Goal: Task Accomplishment & Management: Understand process/instructions

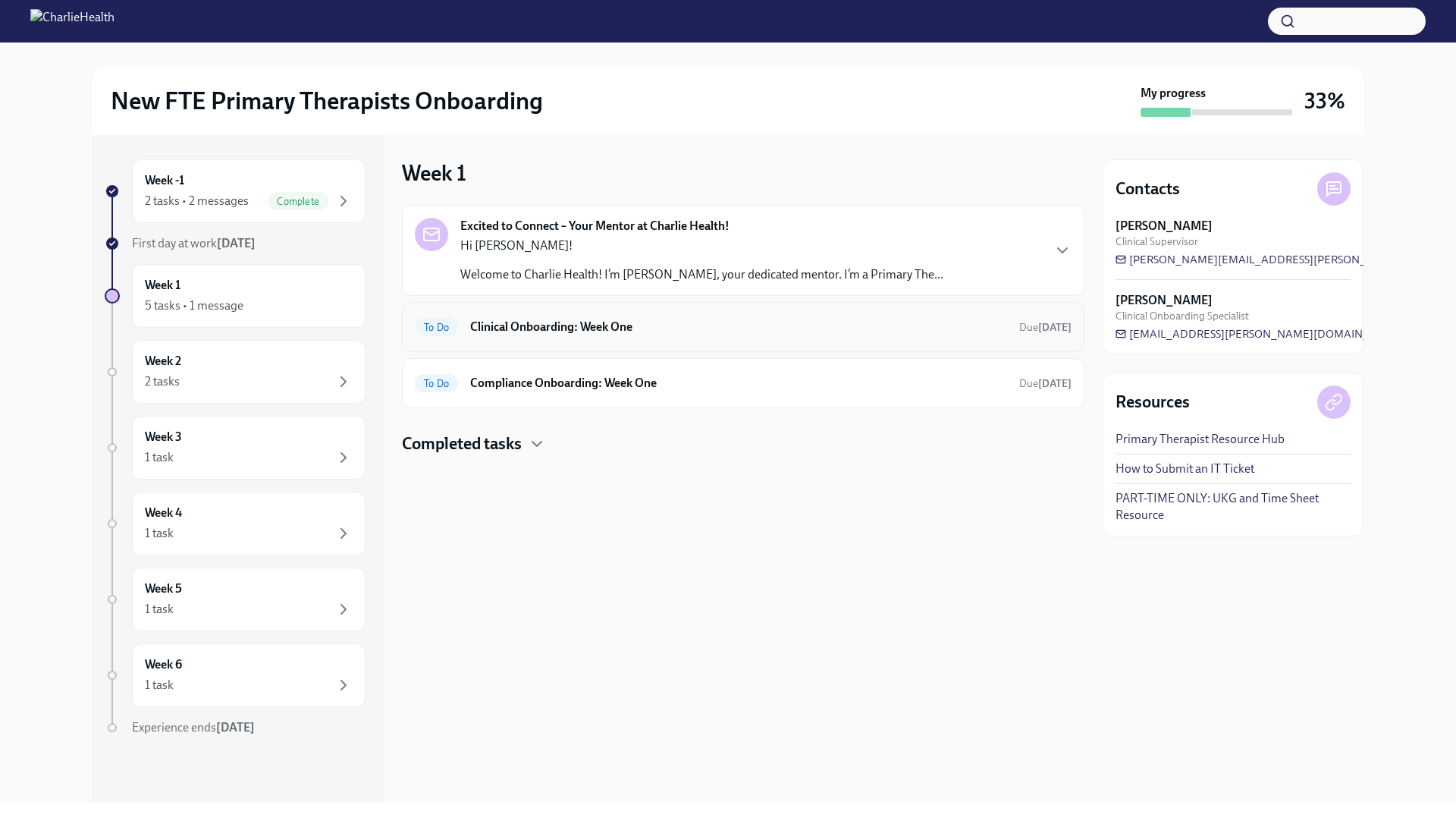
click at [662, 336] on div "To Do Clinical Onboarding: Week One Due [DATE]" at bounding box center [743, 327] width 657 height 24
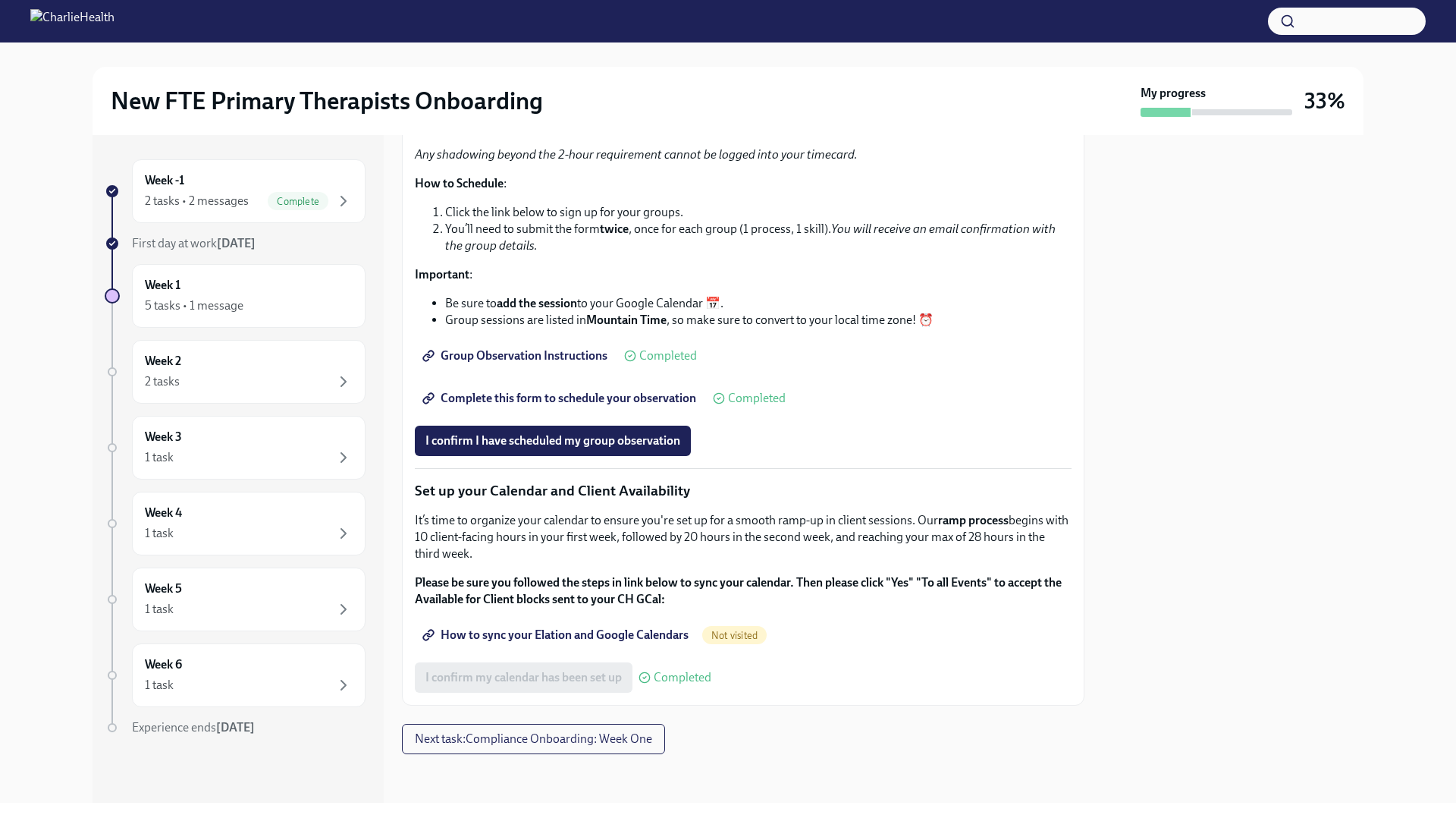
scroll to position [1994, 0]
click at [574, 735] on span "Next task : Compliance Onboarding: Week One" at bounding box center [534, 739] width 237 height 15
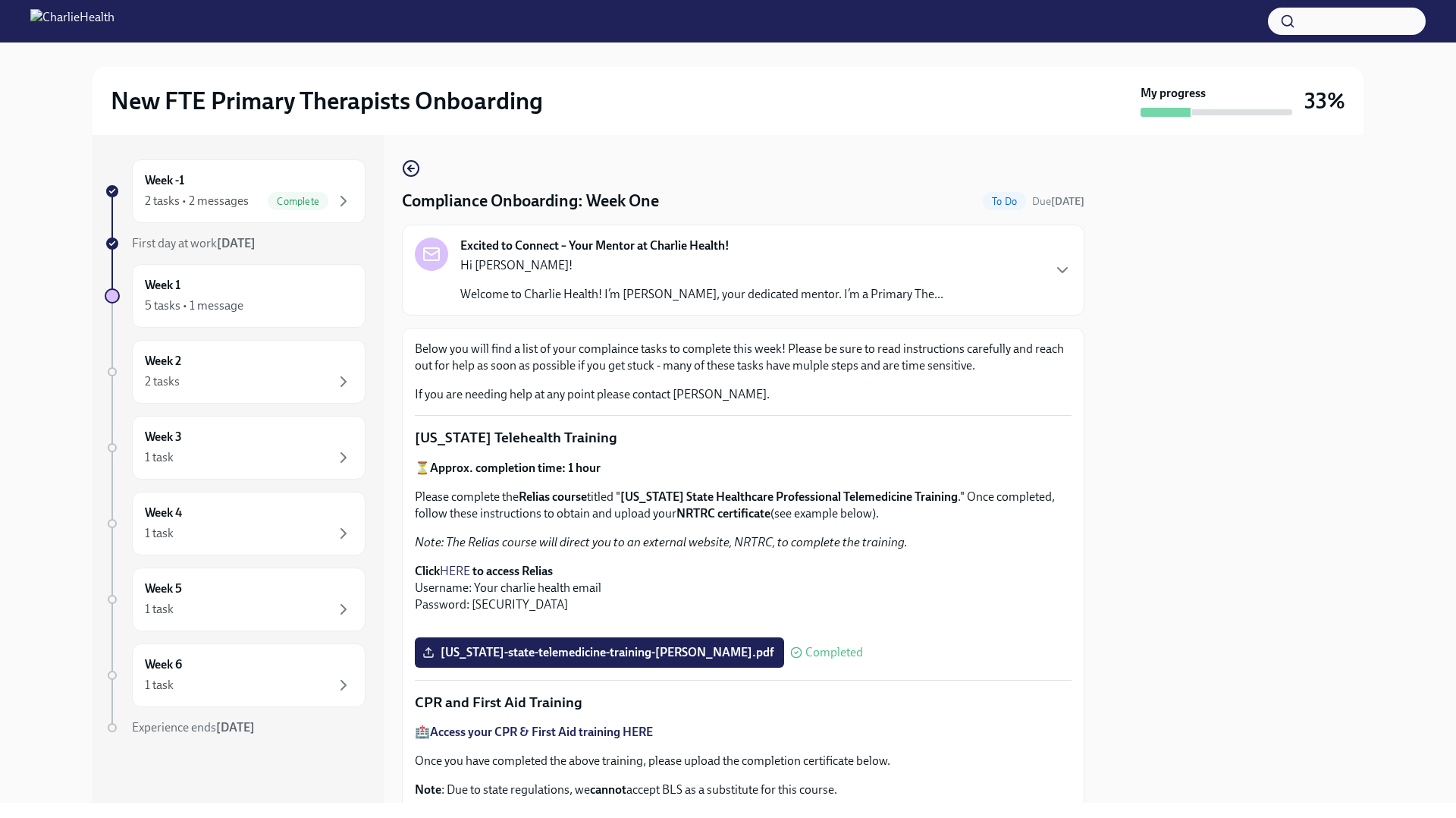
click at [592, 257] on p "Hi [PERSON_NAME]!" at bounding box center [702, 265] width 483 height 17
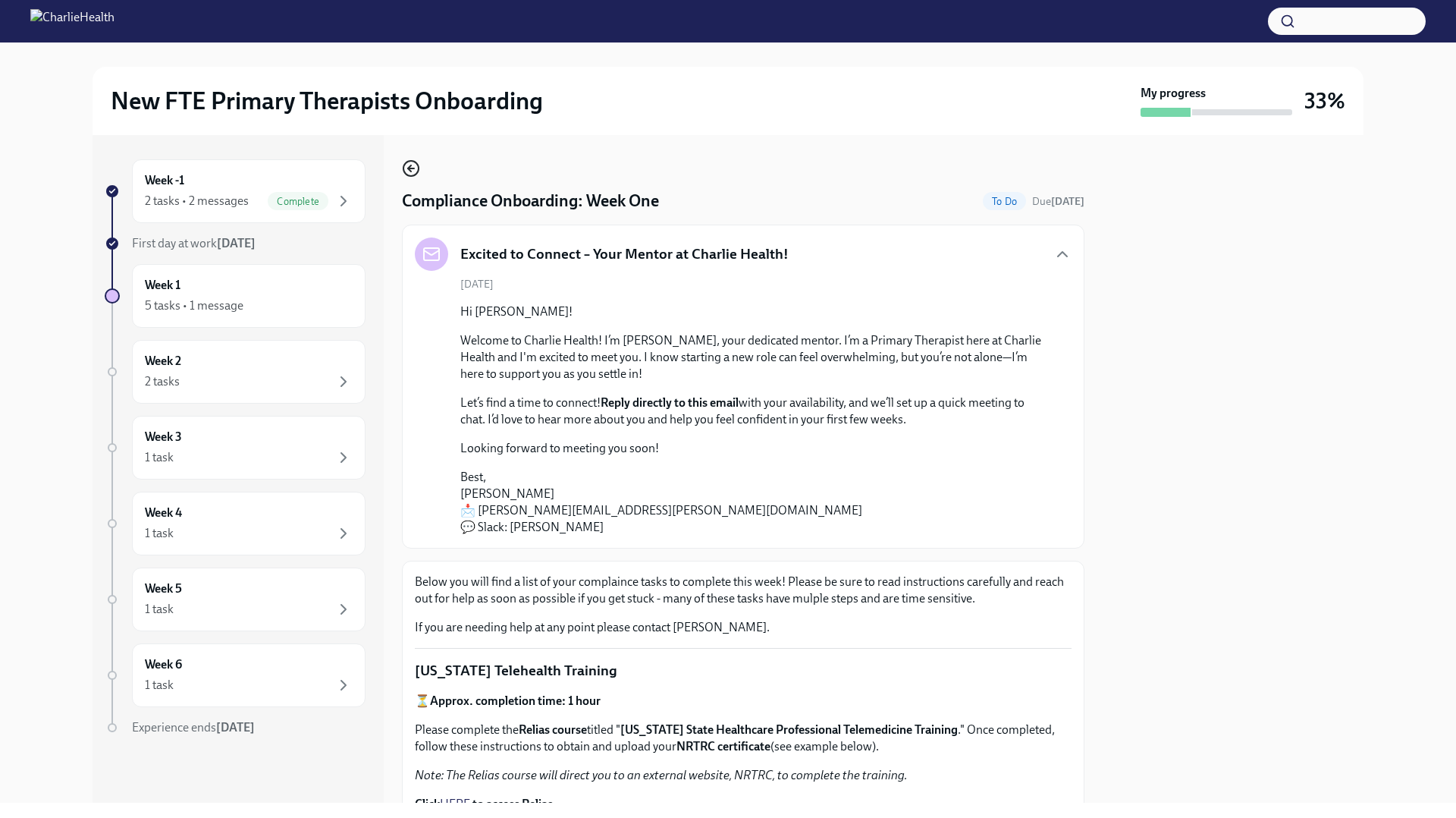
click at [407, 173] on icon "button" at bounding box center [411, 168] width 18 height 18
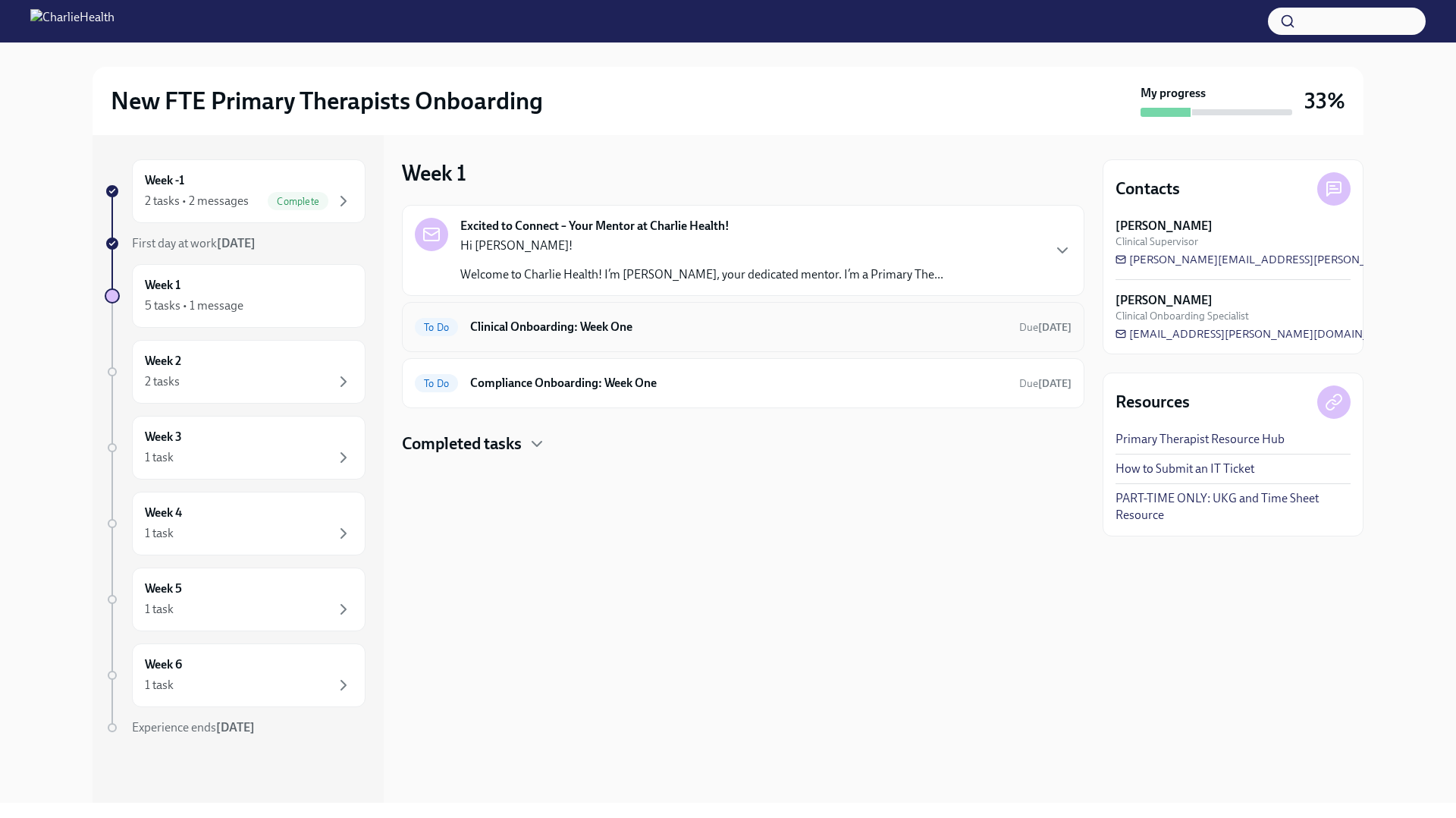
click at [526, 346] on div "To Do Clinical Onboarding: Week One Due [DATE]" at bounding box center [743, 327] width 683 height 50
click at [526, 329] on h6 "Clinical Onboarding: Week One" at bounding box center [738, 326] width 537 height 17
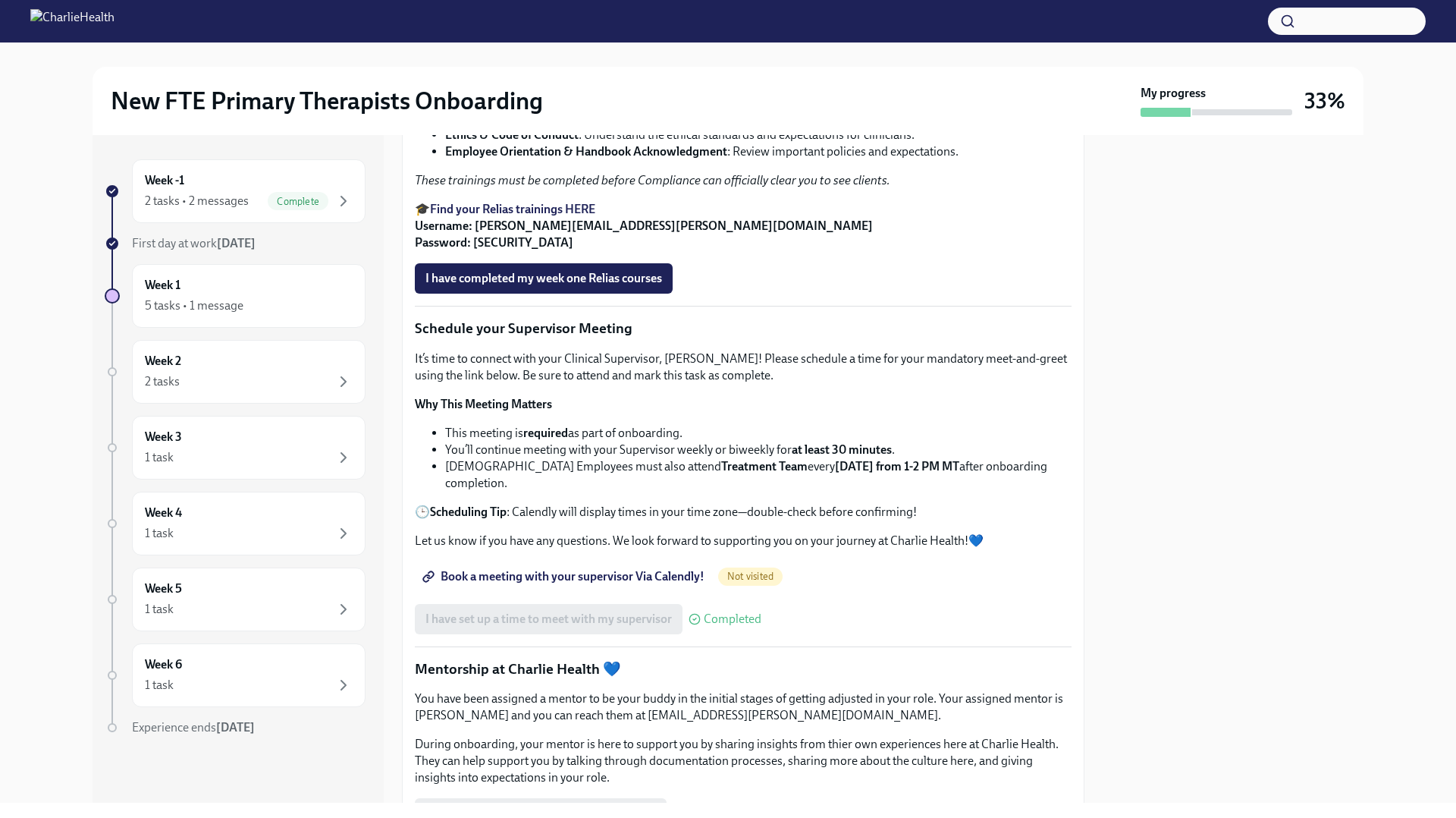
scroll to position [922, 0]
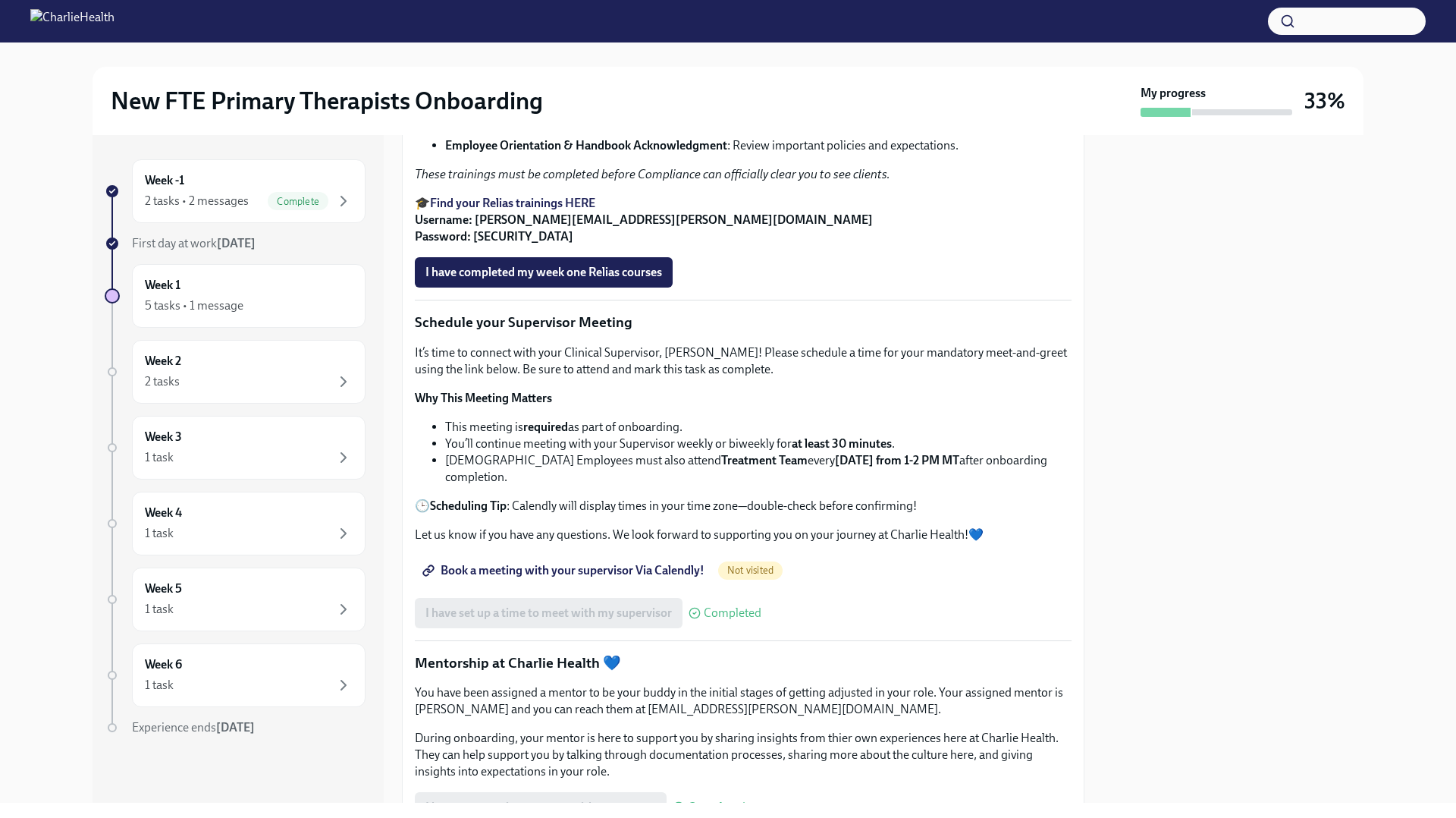
click at [513, 280] on span "I have completed my week one Relias courses" at bounding box center [544, 272] width 237 height 15
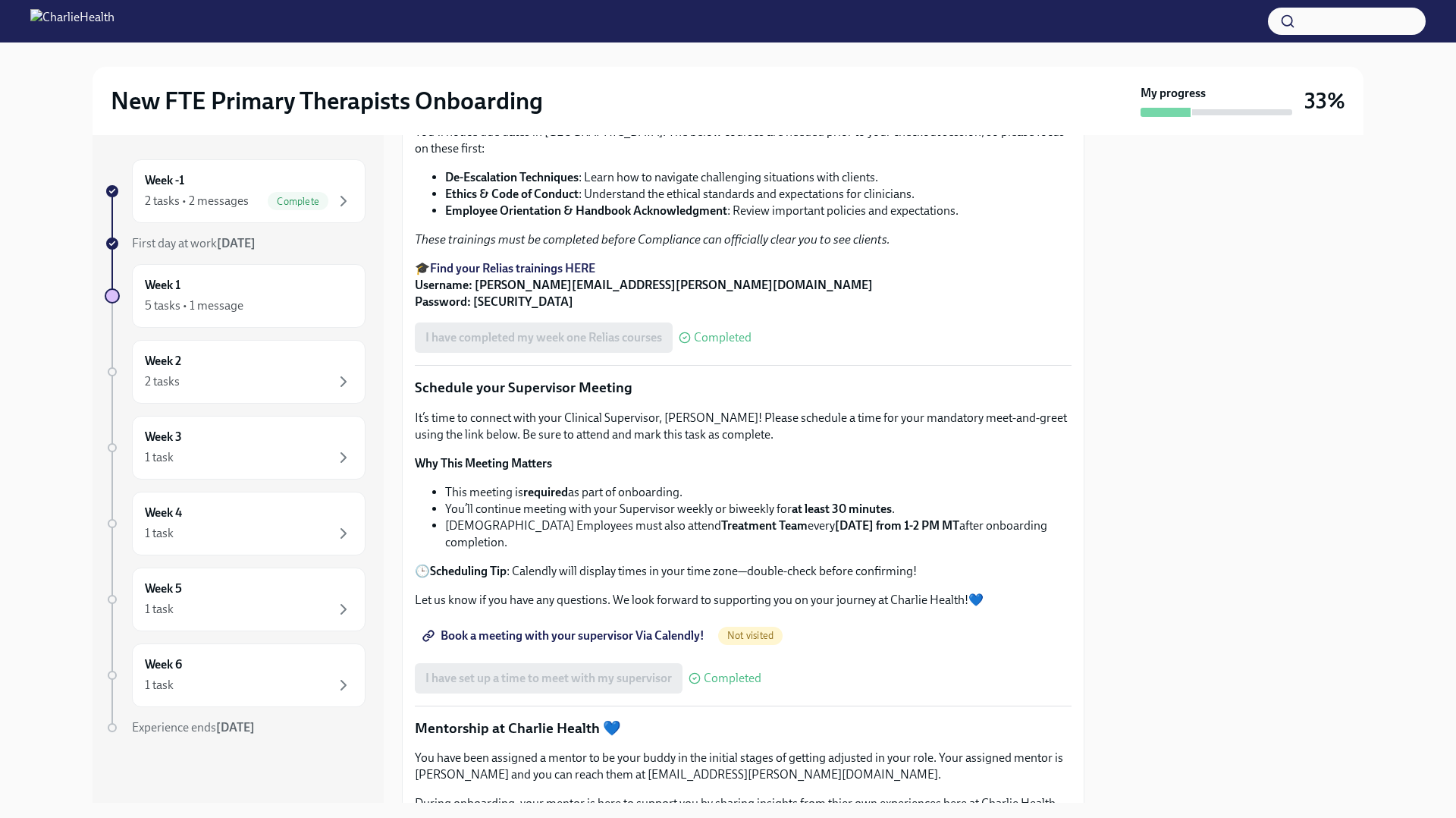
scroll to position [863, 0]
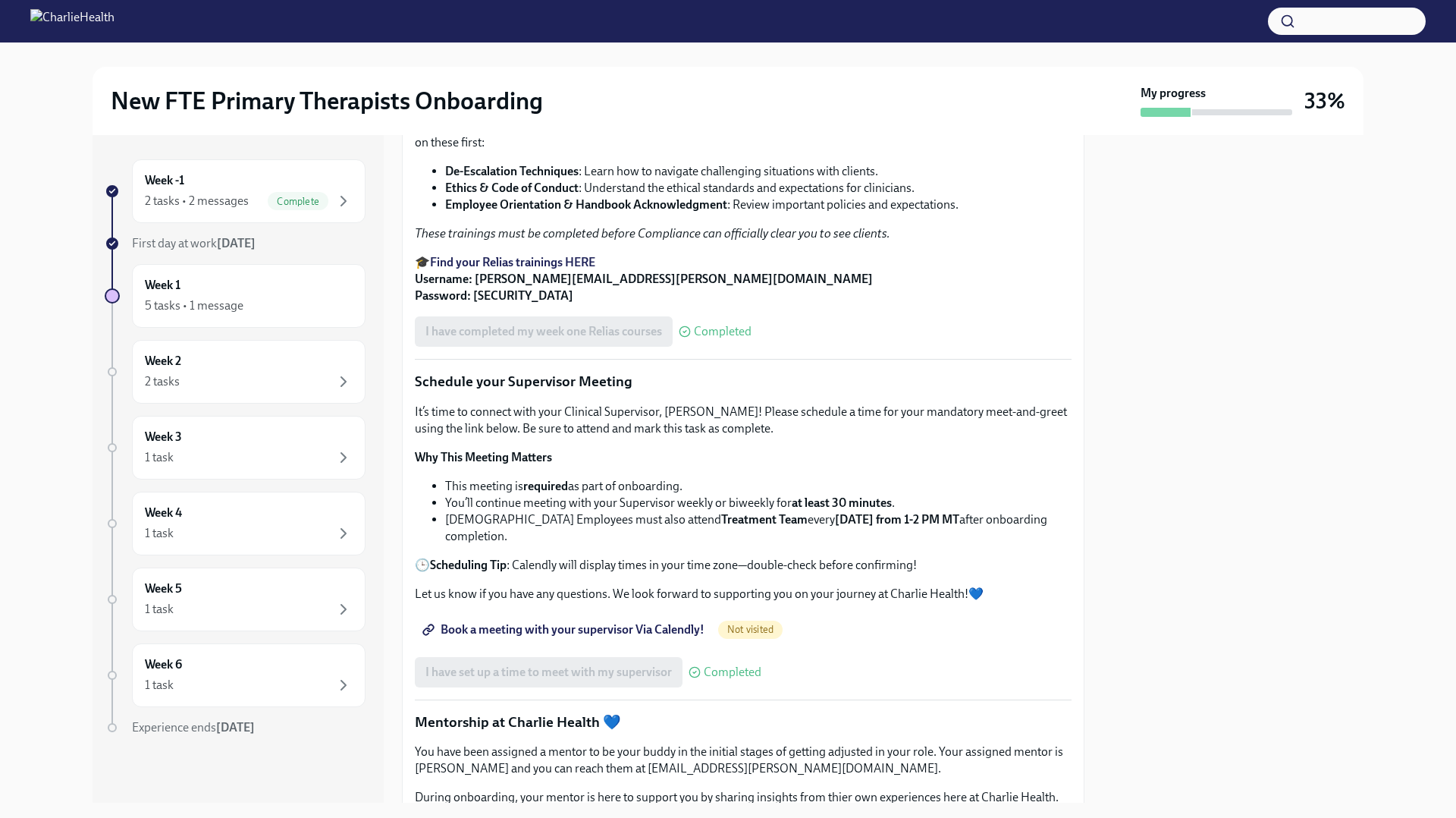
click at [704, 338] on span "Completed" at bounding box center [722, 331] width 57 height 12
click at [702, 338] on span "Completed" at bounding box center [722, 331] width 57 height 12
drag, startPoint x: 690, startPoint y: 548, endPoint x: 676, endPoint y: 547, distance: 14.0
click at [688, 338] on icon at bounding box center [684, 331] width 12 height 12
click at [670, 347] on div "I have completed my week one Relias courses Completed" at bounding box center [583, 332] width 337 height 31
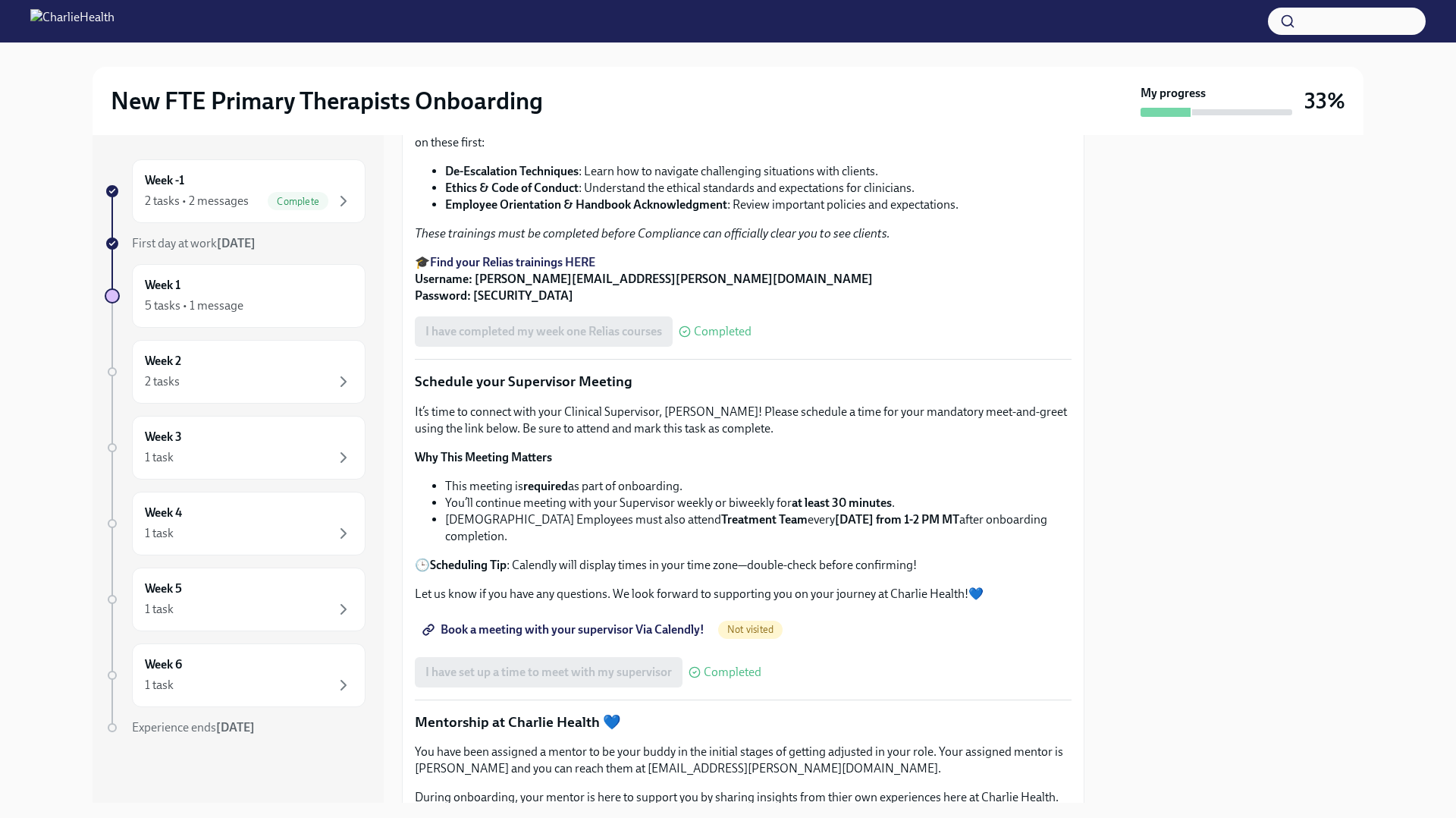
click at [658, 347] on div "I have completed my week one Relias courses Completed" at bounding box center [583, 332] width 337 height 31
drag, startPoint x: 658, startPoint y: 550, endPoint x: 705, endPoint y: 549, distance: 47.0
click at [658, 347] on div "I have completed my week one Relias courses Completed" at bounding box center [583, 332] width 337 height 31
click at [710, 338] on div "Completed" at bounding box center [715, 331] width 73 height 12
click at [710, 338] on span "Completed" at bounding box center [722, 331] width 57 height 12
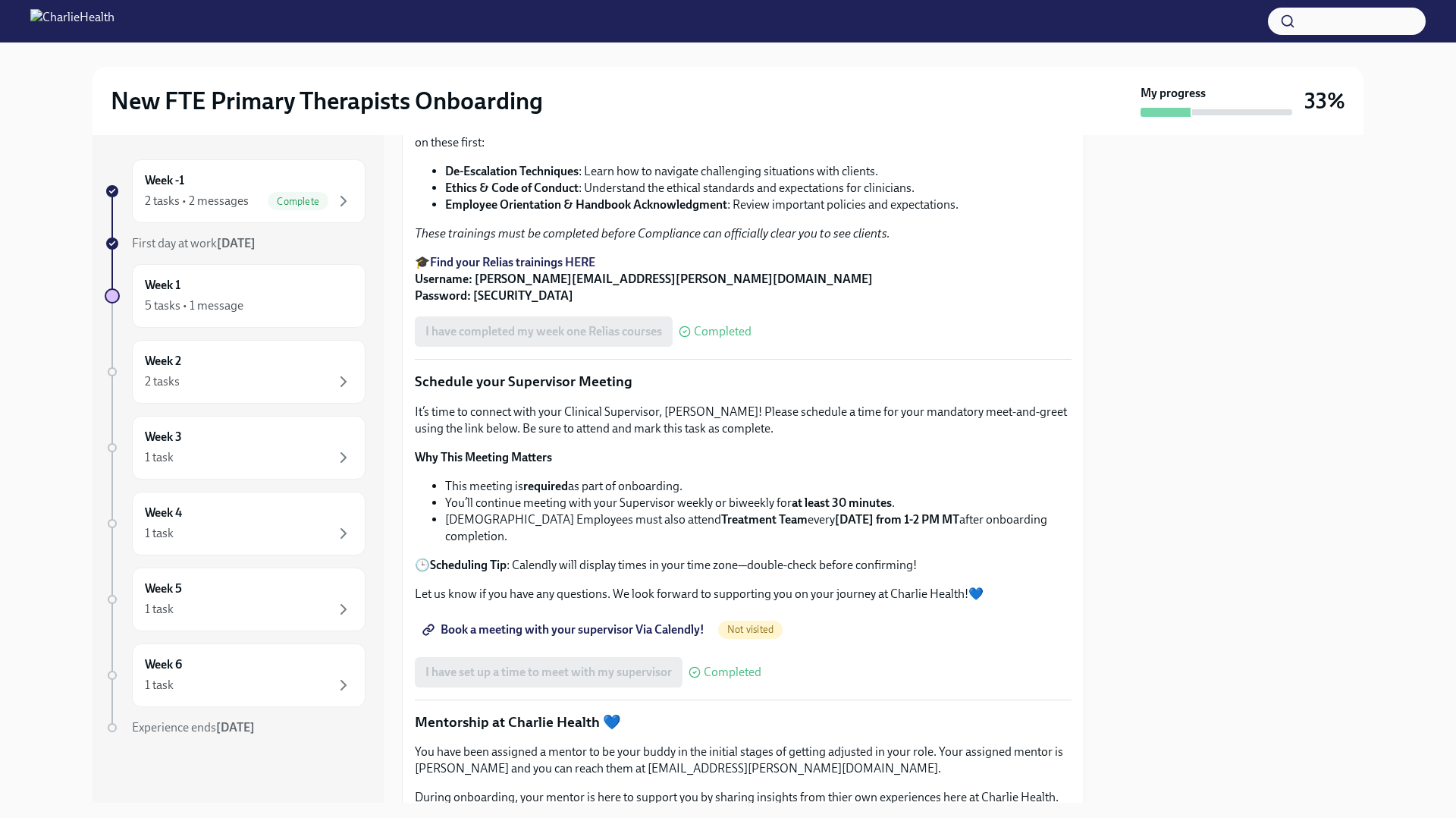
click at [583, 304] on p "🎓 Find your Relias trainings HERE Username: [PERSON_NAME][EMAIL_ADDRESS][PERSON…" at bounding box center [743, 279] width 657 height 50
click at [473, 270] on strong "Find your Relias trainings HERE" at bounding box center [512, 262] width 165 height 14
drag, startPoint x: 523, startPoint y: 523, endPoint x: 476, endPoint y: 522, distance: 47.0
click at [476, 522] on div "Welcome to your first week of onboarding! This week your focus will be on revie…" at bounding box center [743, 549] width 657 height 2143
click at [511, 304] on p "🎓 Find your Relias trainings HERE Username: [PERSON_NAME][EMAIL_ADDRESS][PERSON…" at bounding box center [743, 279] width 657 height 50
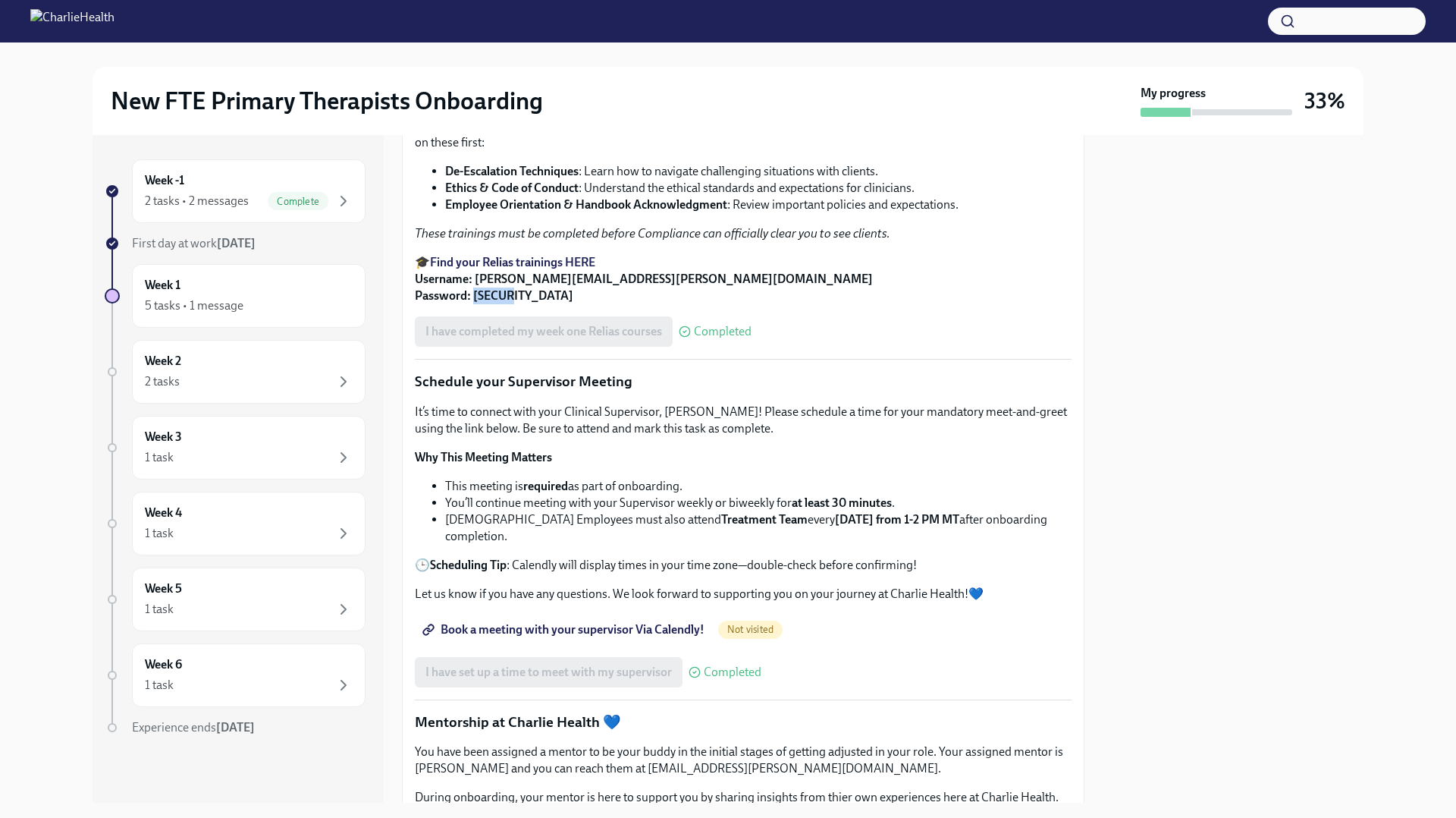
drag, startPoint x: 513, startPoint y: 518, endPoint x: 474, endPoint y: 522, distance: 39.2
click at [474, 304] on p "🎓 Find your Relias trainings HERE Username: [PERSON_NAME][EMAIL_ADDRESS][PERSON…" at bounding box center [743, 279] width 657 height 50
copy strong "ch1234"
drag, startPoint x: 441, startPoint y: 387, endPoint x: 584, endPoint y: 391, distance: 143.1
click at [584, 213] on ul "De-Escalation Techniques : Learn how to navigate challenging situations with cl…" at bounding box center [743, 189] width 657 height 50
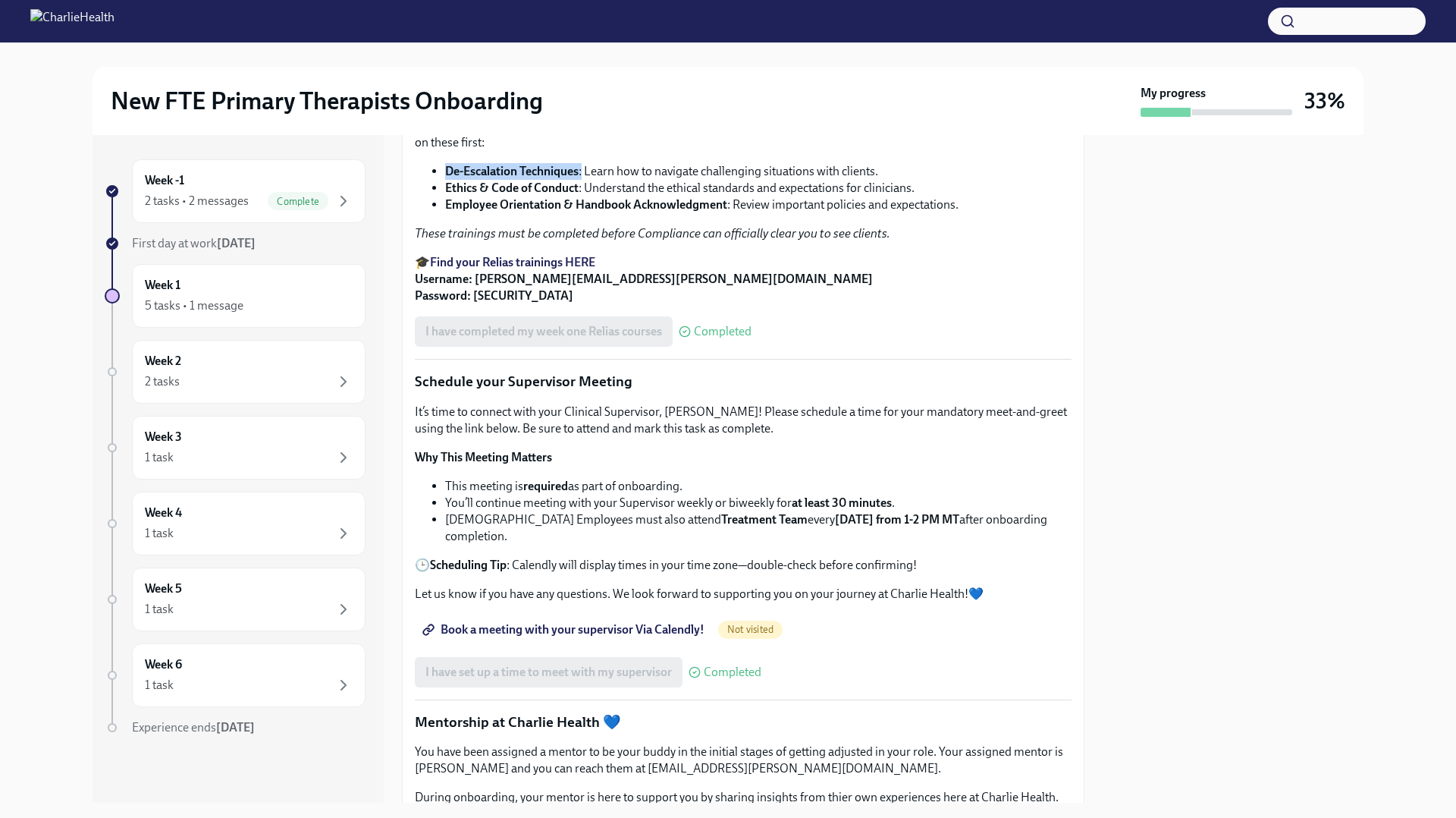
copy li "De-Escalation Techniques :"
click at [549, 180] on li "De-Escalation Techniques : Learn how to navigate challenging situations with cl…" at bounding box center [758, 171] width 626 height 17
drag, startPoint x: 580, startPoint y: 392, endPoint x: 446, endPoint y: 388, distance: 134.1
click at [446, 180] on li "De-Escalation Techniques : Learn how to navigate challenging situations with cl…" at bounding box center [758, 171] width 626 height 17
copy strong "De-Escalation Techniques"
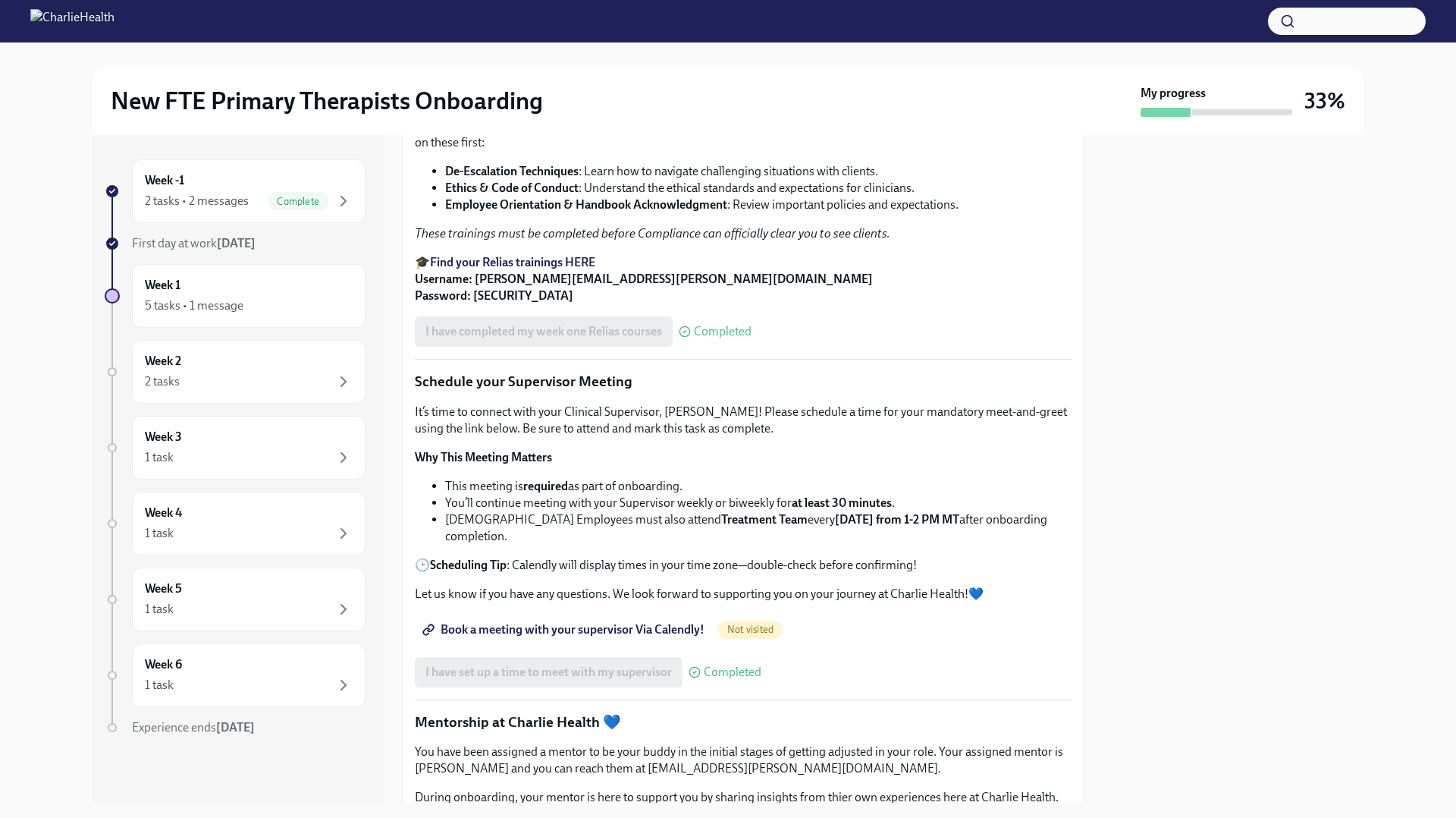
click at [560, 211] on strong "Employee Orientation & Handbook Acknowledgment" at bounding box center [586, 204] width 282 height 14
drag, startPoint x: 580, startPoint y: 408, endPoint x: 446, endPoint y: 413, distance: 134.1
click at [446, 196] on li "Ethics & Code of Conduct : Understand the ethical standards and expectations fo…" at bounding box center [758, 188] width 626 height 17
click at [485, 178] on strong "De-Escalation Techniques" at bounding box center [512, 171] width 134 height 14
drag, startPoint x: 438, startPoint y: 405, endPoint x: 580, endPoint y: 414, distance: 142.3
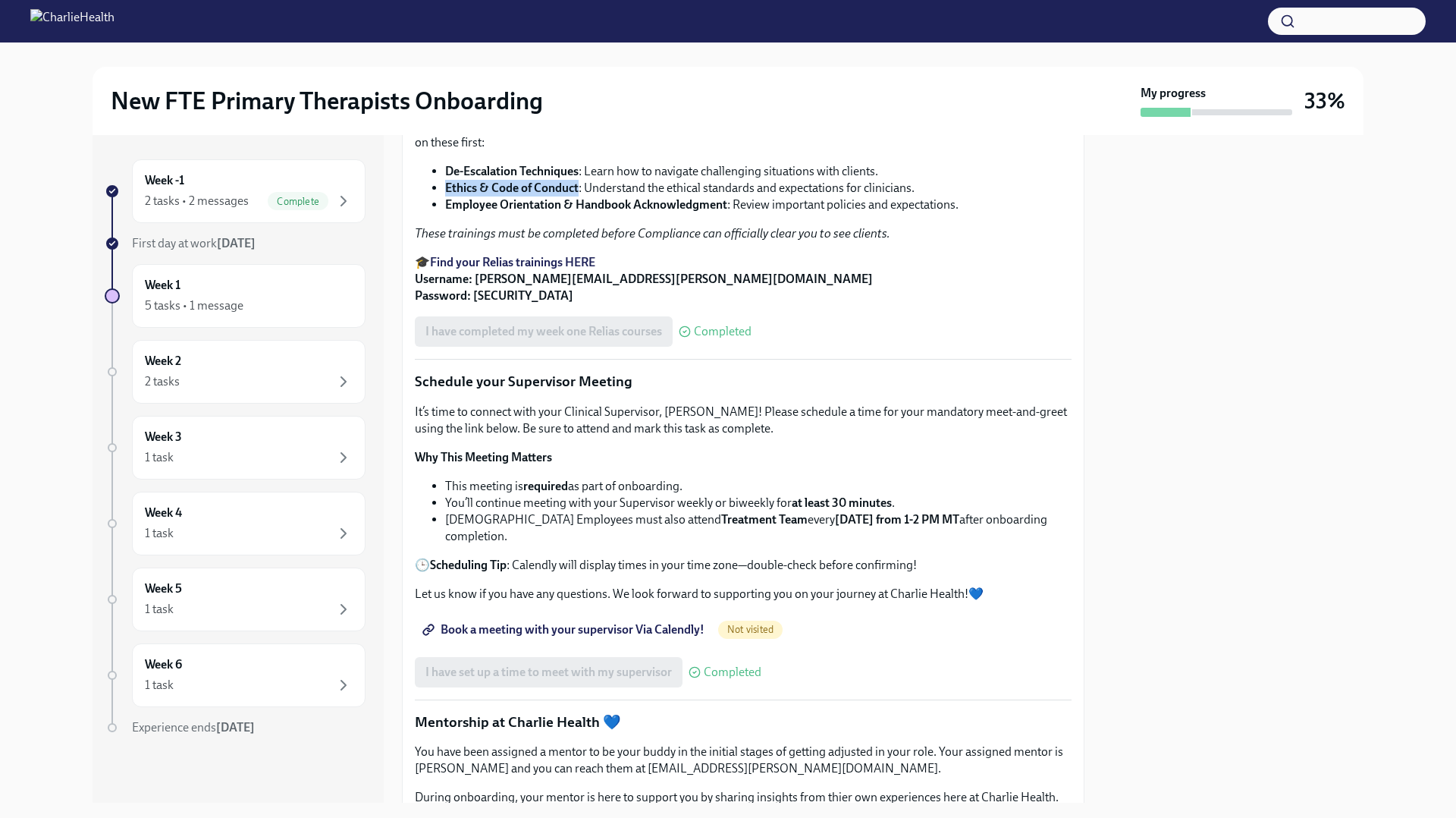
click at [580, 213] on ul "De-Escalation Techniques : Learn how to navigate challenging situations with cl…" at bounding box center [743, 189] width 657 height 50
copy strong "Ethics & Code of Conduct"
drag, startPoint x: 731, startPoint y: 422, endPoint x: 445, endPoint y: 431, distance: 286.1
click at [446, 213] on li "Employee Orientation & Handbook Acknowledgment : Review important policies and …" at bounding box center [758, 204] width 626 height 17
click at [480, 178] on strong "De-Escalation Techniques" at bounding box center [512, 171] width 134 height 14
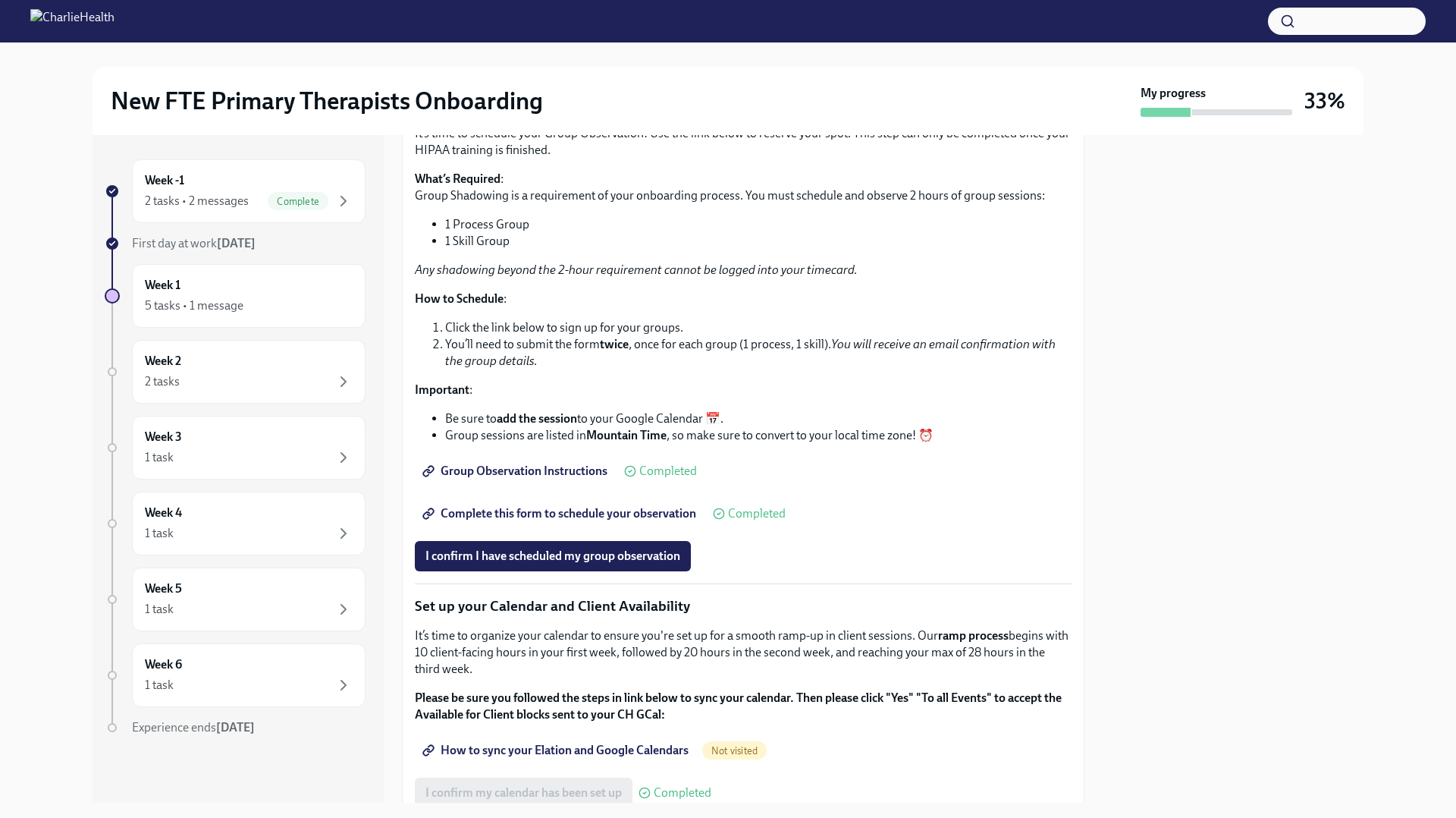
scroll to position [1994, 0]
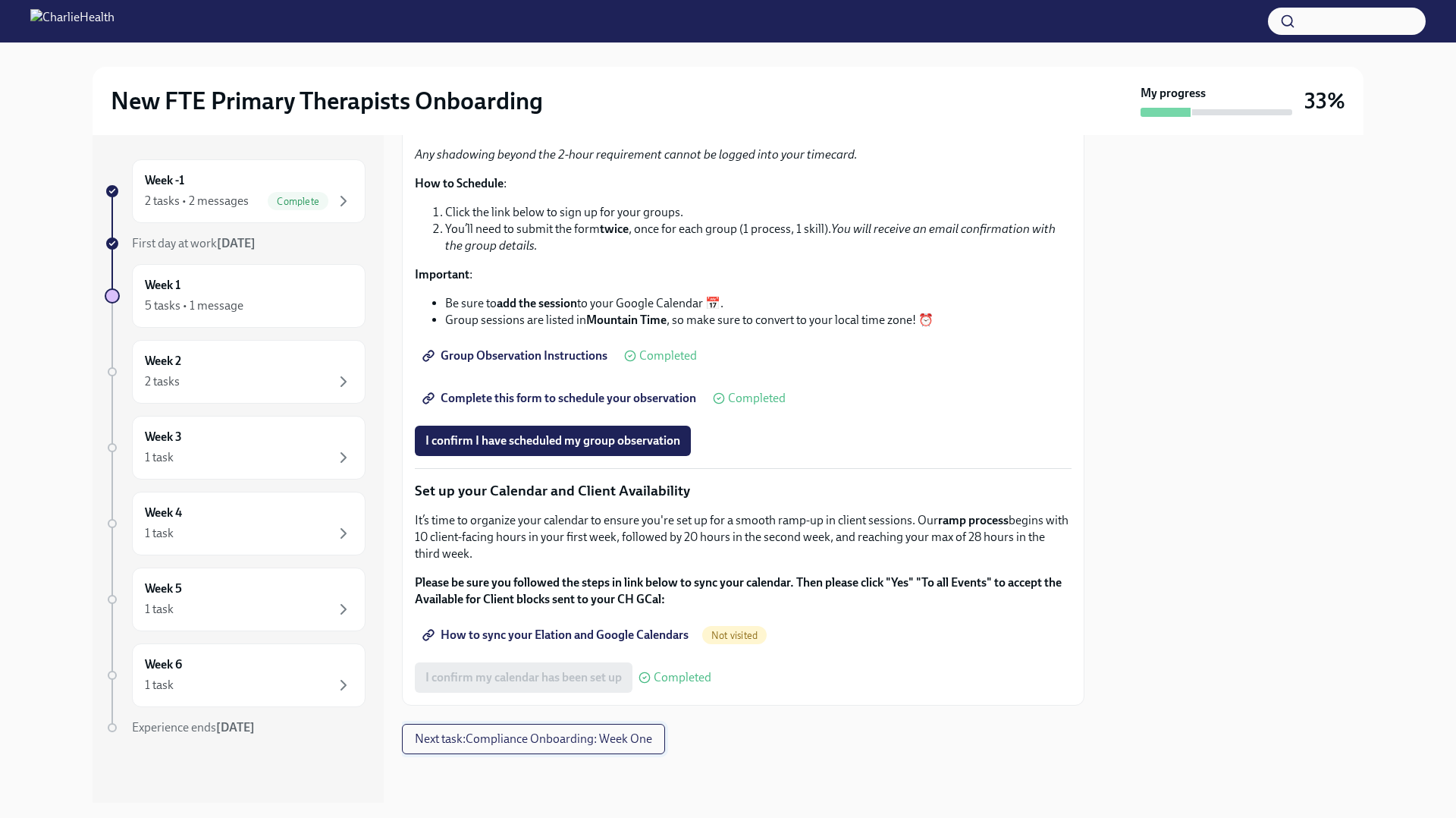
click at [615, 732] on span "Next task : Compliance Onboarding: Week One" at bounding box center [534, 739] width 237 height 15
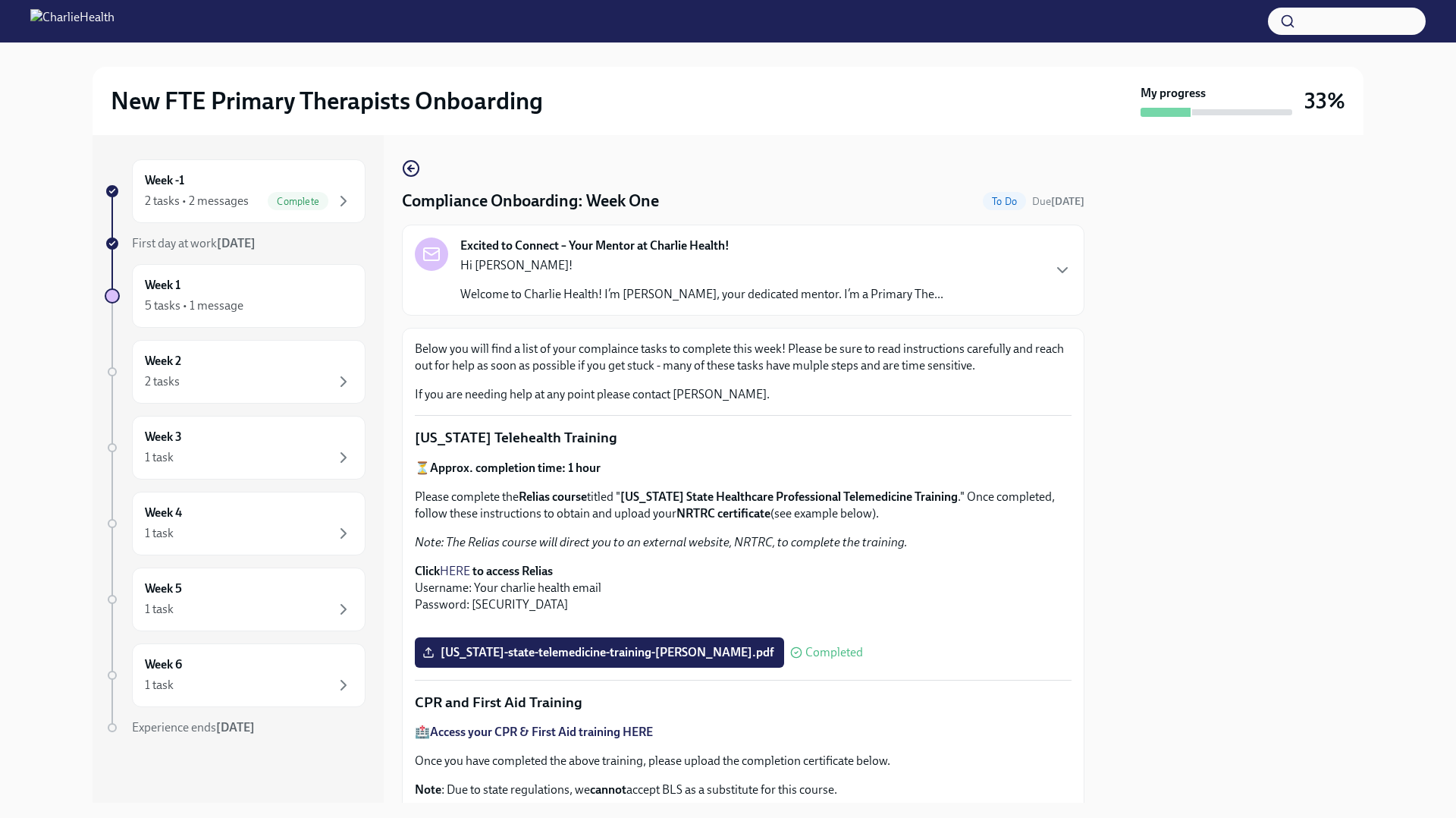
click at [629, 273] on p "Hi [PERSON_NAME]!" at bounding box center [702, 265] width 483 height 17
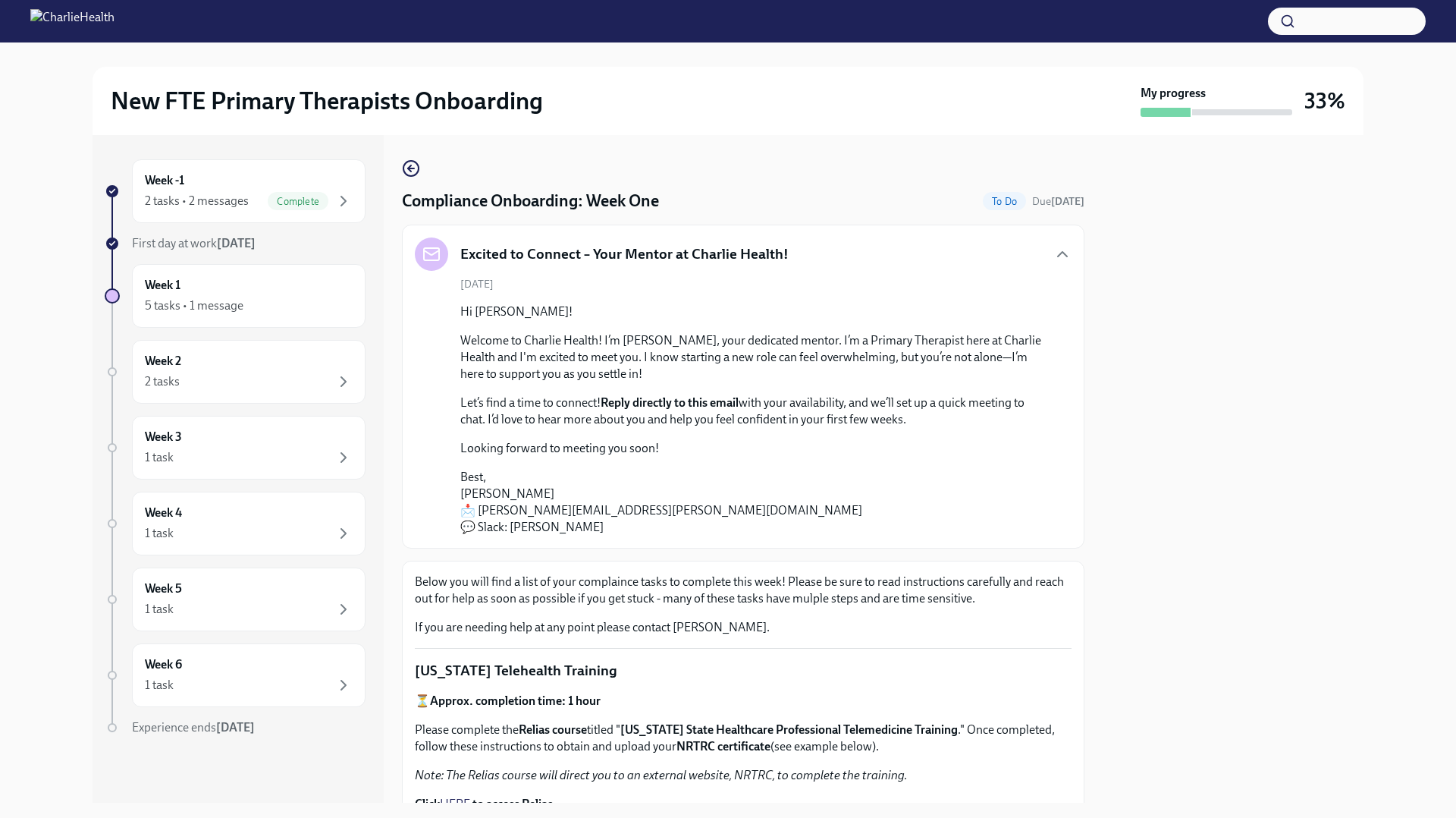
click at [805, 305] on p "Hi [PERSON_NAME]!" at bounding box center [754, 311] width 587 height 17
click at [240, 211] on div "Week -1 2 tasks • 2 messages Complete" at bounding box center [248, 191] width 233 height 64
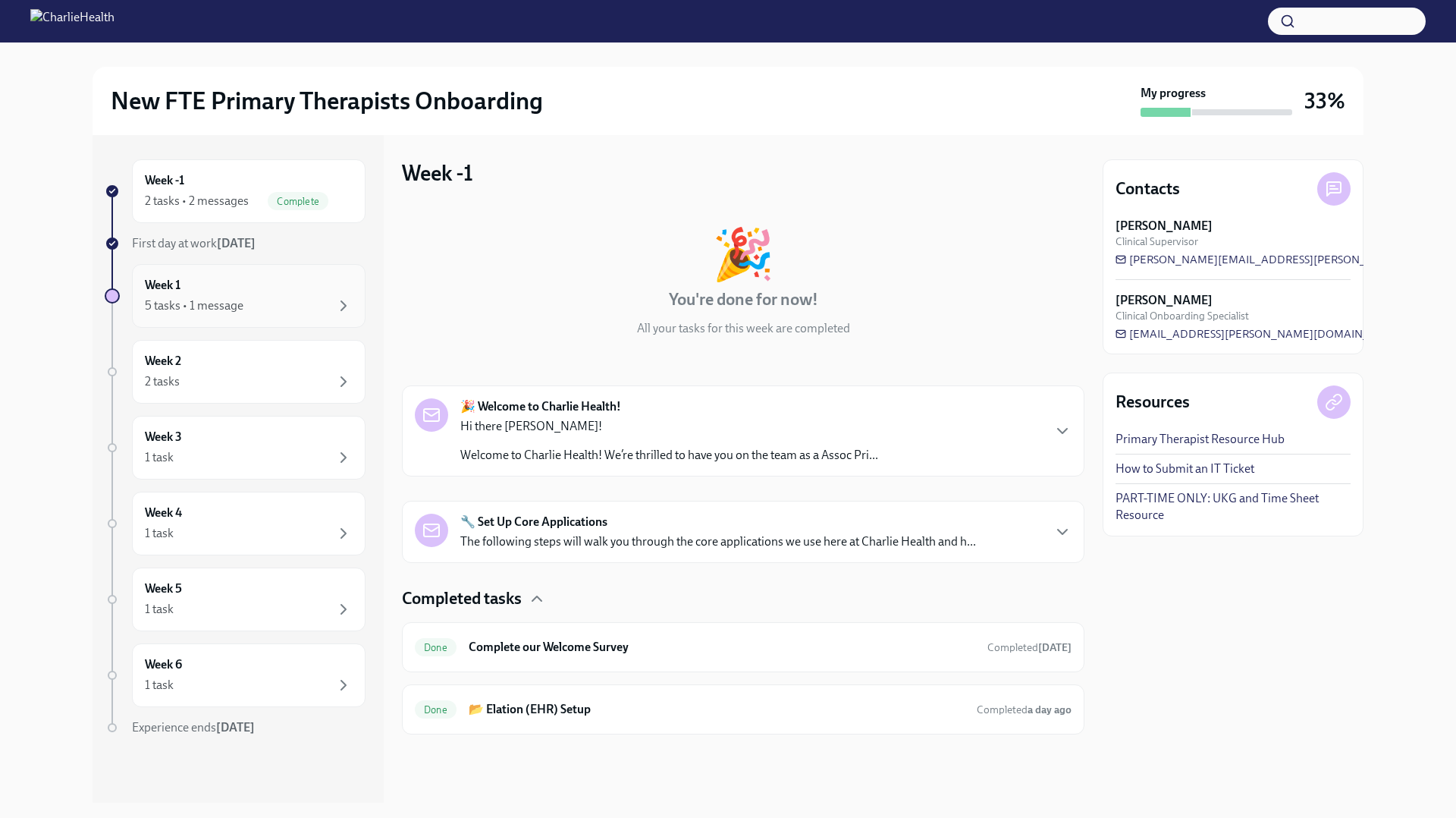
click at [240, 282] on div "Week 1 5 tasks • 1 message" at bounding box center [248, 295] width 207 height 38
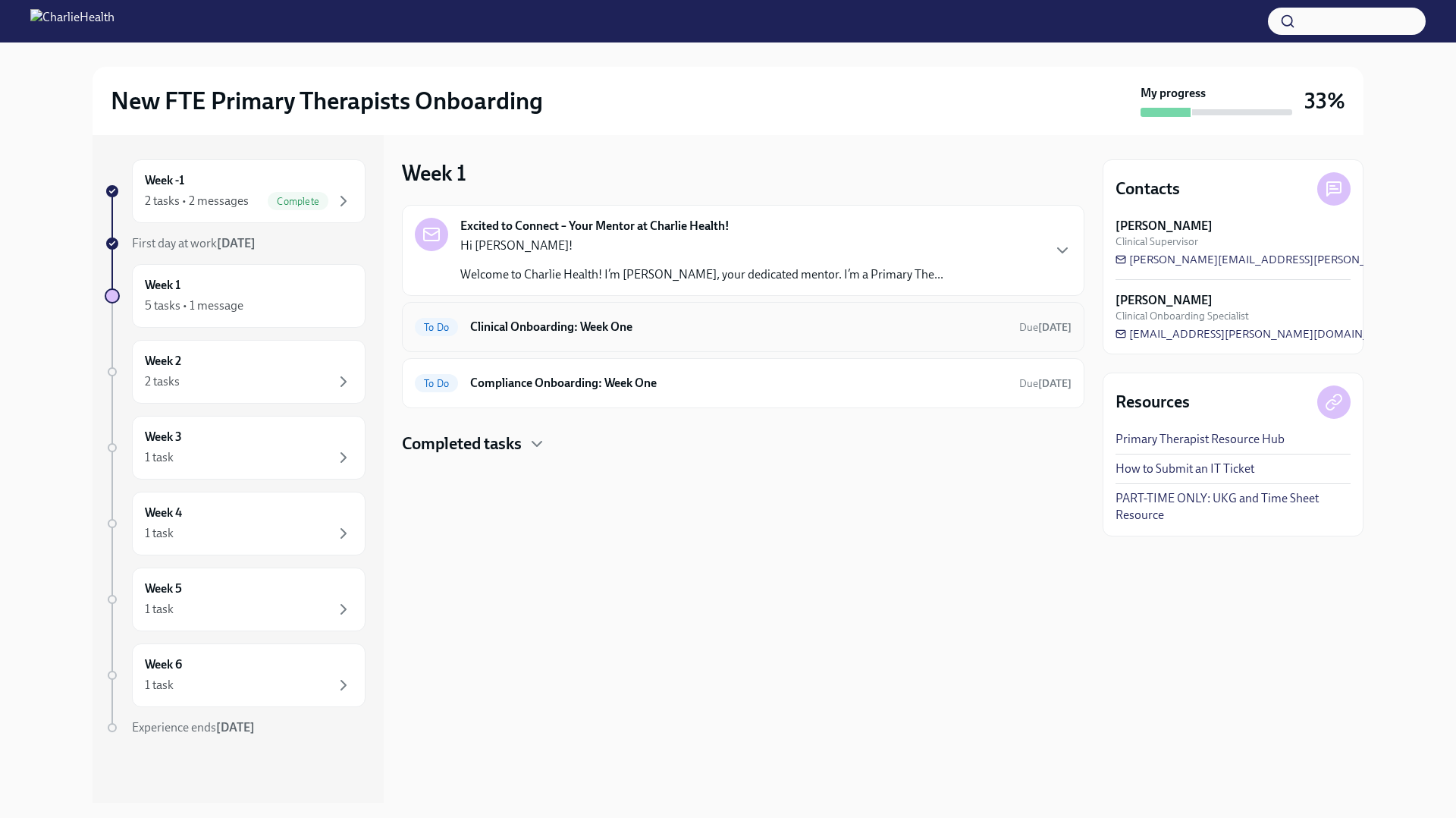
click at [594, 328] on h6 "Clinical Onboarding: Week One" at bounding box center [738, 326] width 537 height 17
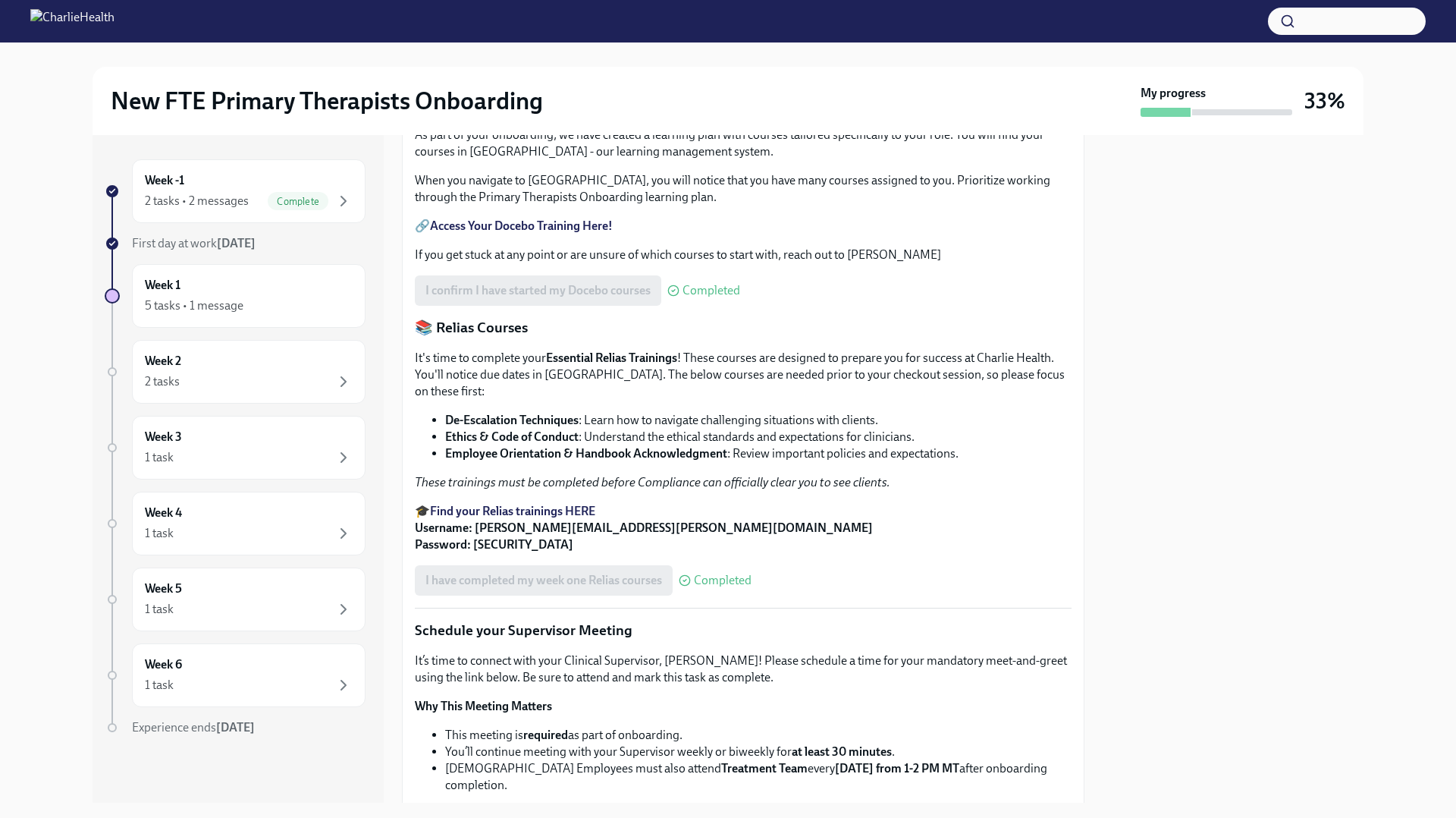
scroll to position [617, 0]
click at [486, 260] on div "Are you ready to learn? As part of your onboarding, we have created a learning …" at bounding box center [743, 178] width 657 height 165
click at [485, 229] on strong "Access Your Docebo Training Here!" at bounding box center [521, 222] width 183 height 14
